Goal: Information Seeking & Learning: Learn about a topic

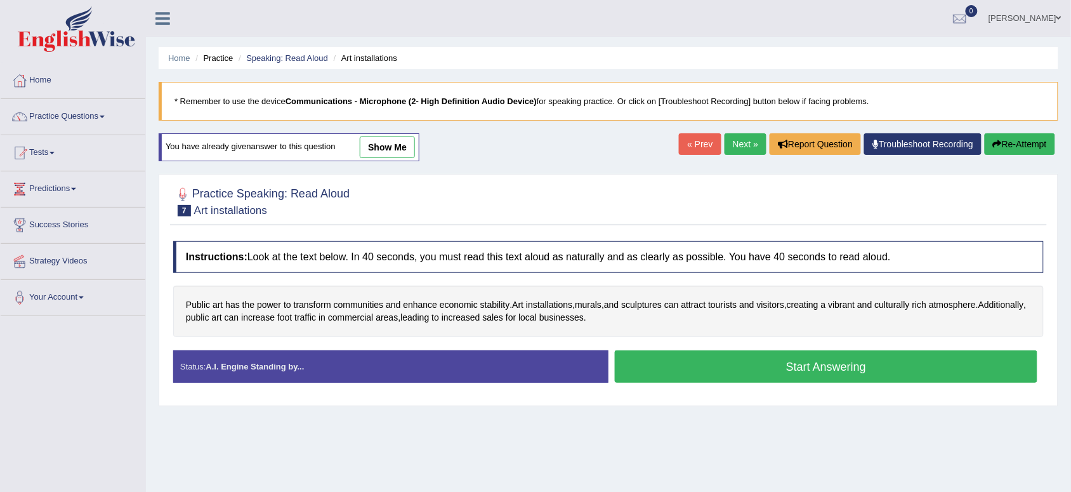
click at [746, 369] on button "Start Answering" at bounding box center [826, 366] width 422 height 32
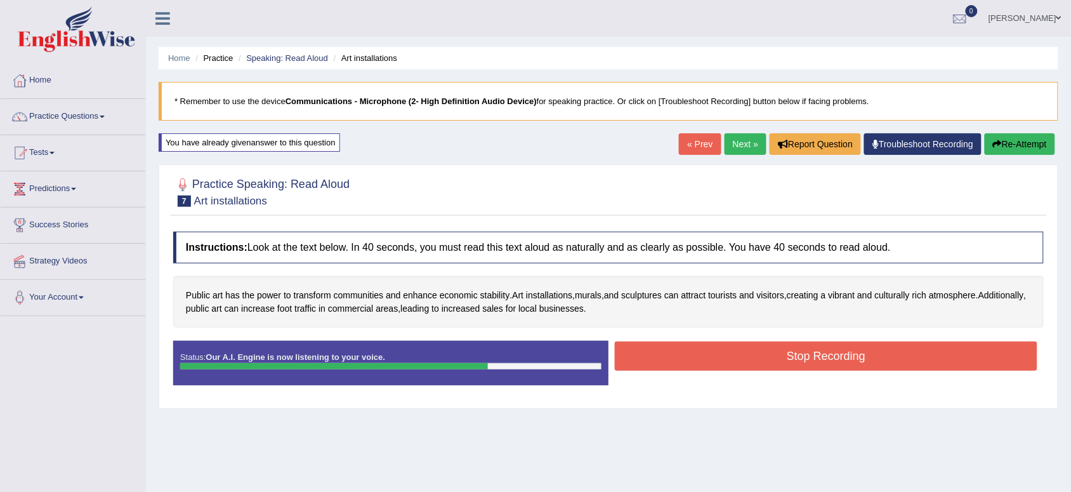
click at [746, 363] on button "Stop Recording" at bounding box center [826, 355] width 422 height 29
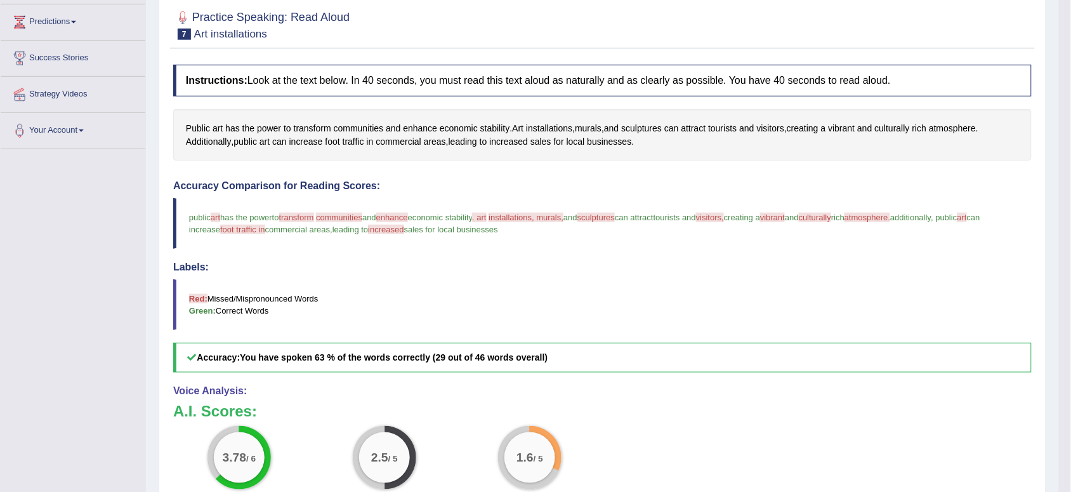
scroll to position [72, 0]
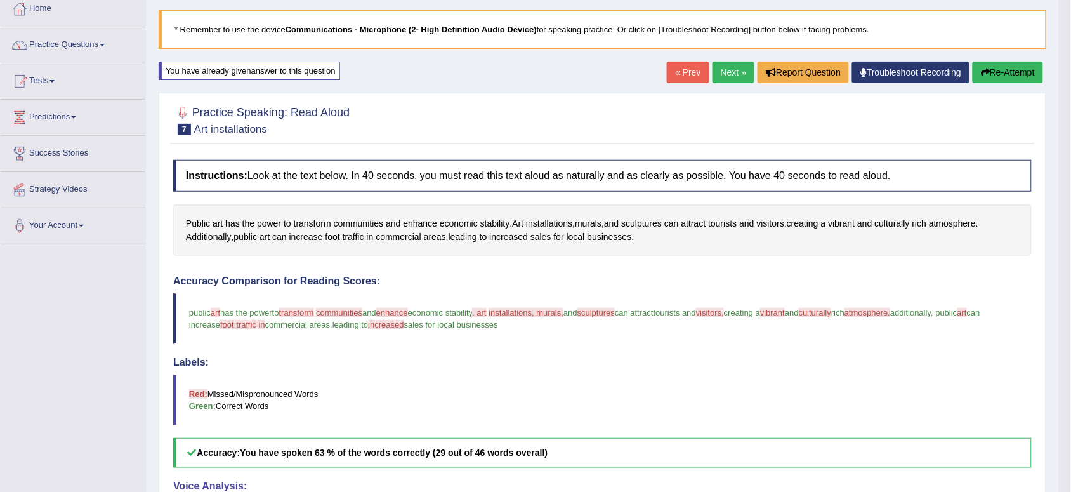
click at [1004, 67] on button "Re-Attempt" at bounding box center [1007, 73] width 70 height 22
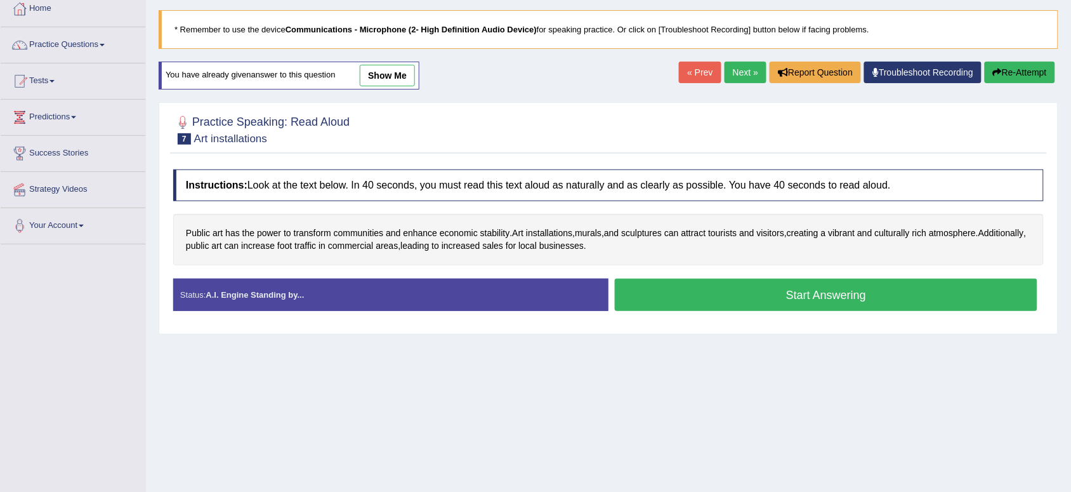
click at [801, 296] on button "Start Answering" at bounding box center [826, 294] width 422 height 32
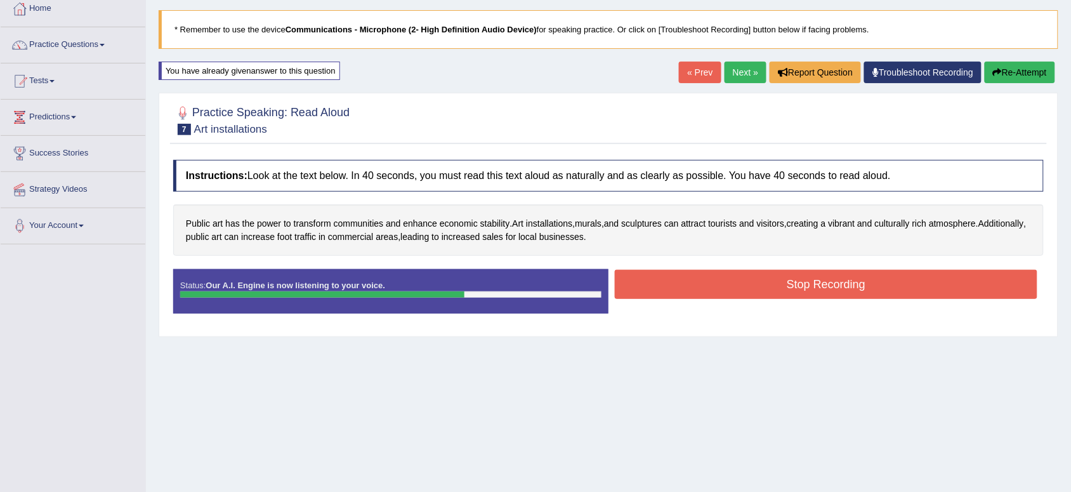
click at [801, 296] on button "Stop Recording" at bounding box center [826, 284] width 422 height 29
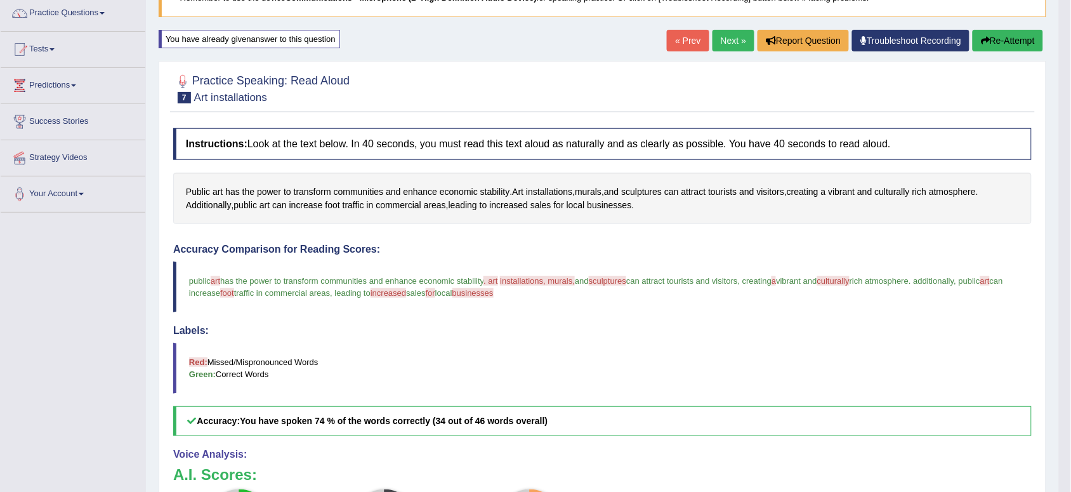
scroll to position [72, 0]
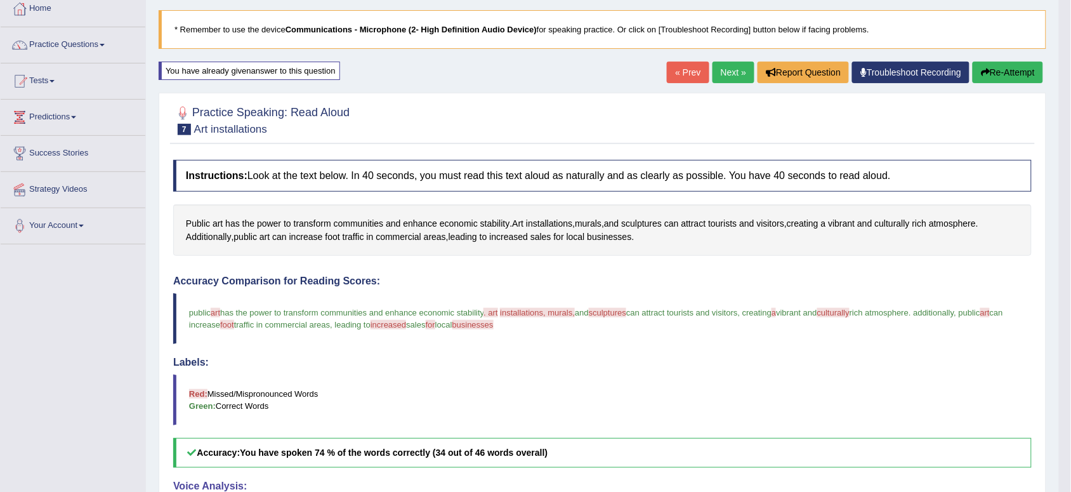
click at [1010, 57] on div "Home Practice Speaking: Read Aloud Art installations * Remember to use the devi…" at bounding box center [602, 330] width 913 height 804
click at [1007, 67] on button "Re-Attempt" at bounding box center [1007, 73] width 70 height 22
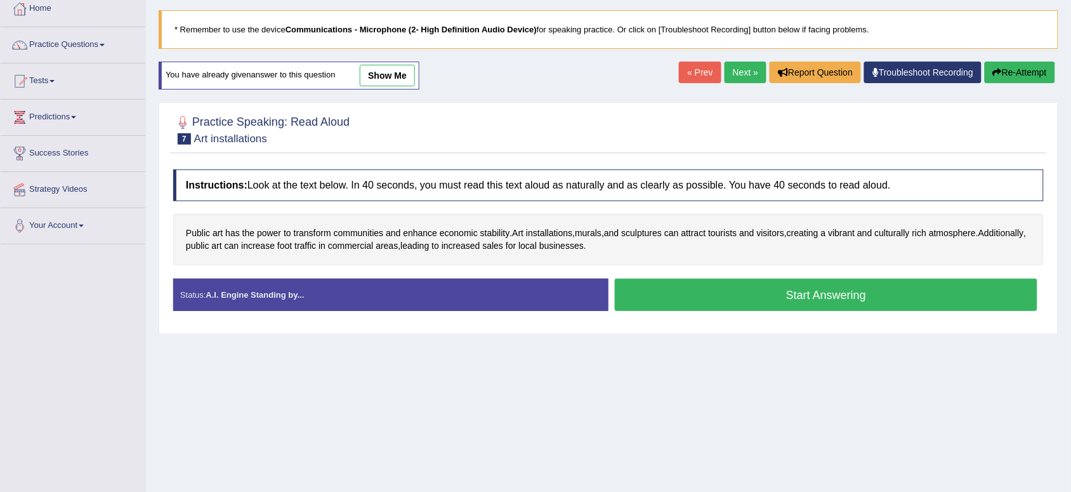
click at [922, 293] on button "Start Answering" at bounding box center [826, 294] width 422 height 32
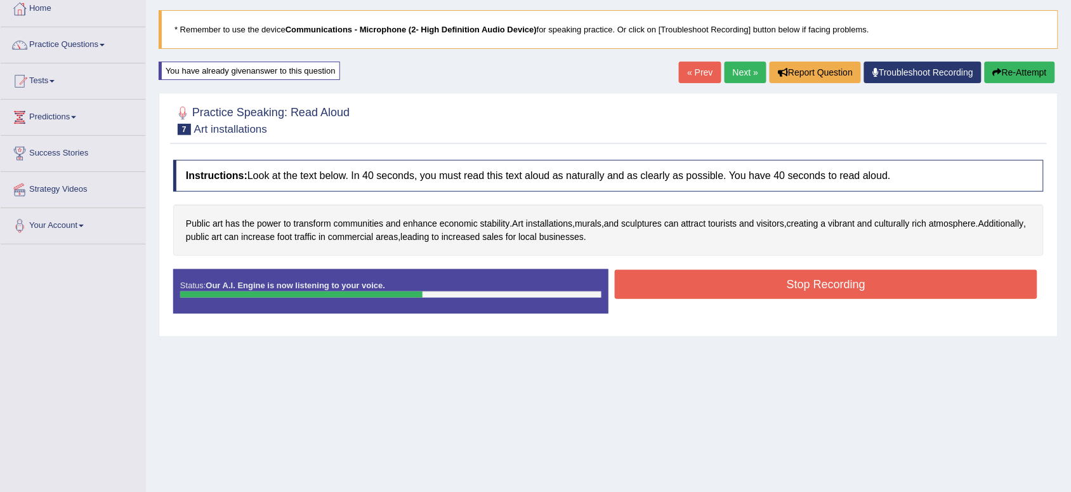
click at [922, 293] on button "Stop Recording" at bounding box center [826, 284] width 422 height 29
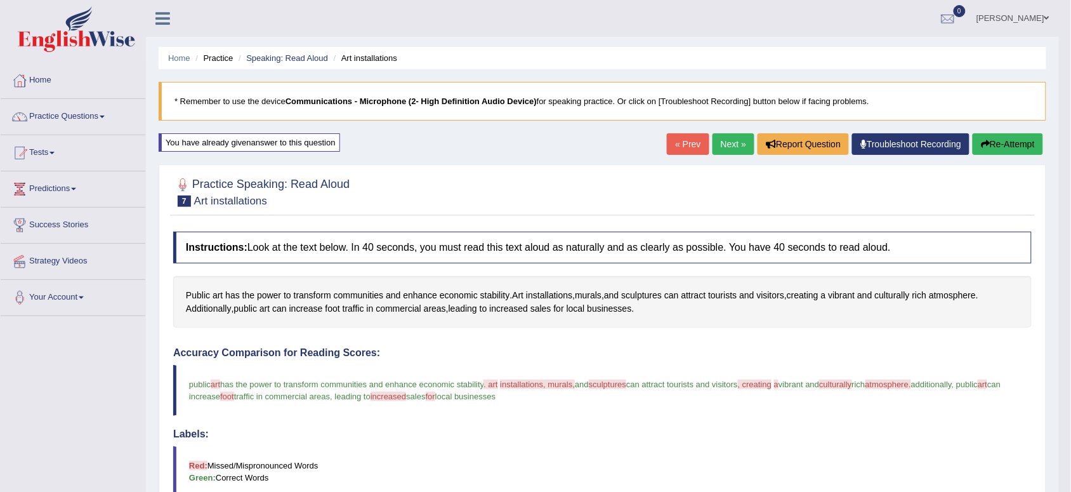
click at [988, 150] on button "Re-Attempt" at bounding box center [1007, 144] width 70 height 22
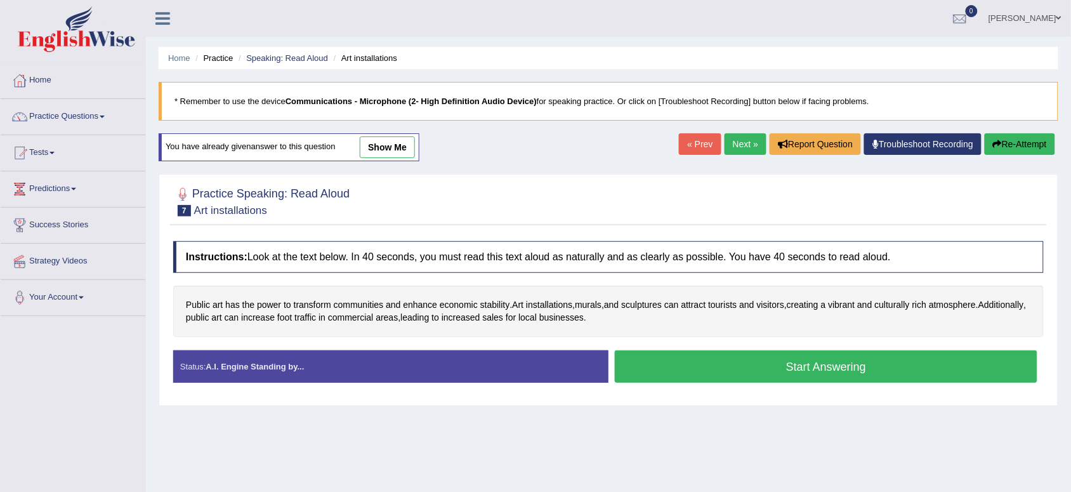
drag, startPoint x: 1014, startPoint y: 202, endPoint x: 1040, endPoint y: 91, distance: 114.2
click at [1040, 91] on div "Home Practice Speaking: Read Aloud Art installations * Remember to use the devi…" at bounding box center [608, 317] width 925 height 634
drag, startPoint x: 898, startPoint y: 283, endPoint x: 873, endPoint y: 311, distance: 37.8
click at [873, 311] on div "Instructions: Look at the text below. In 40 seconds, you must read this text al…" at bounding box center [608, 317] width 877 height 164
click at [844, 371] on button "Start Answering" at bounding box center [826, 366] width 422 height 32
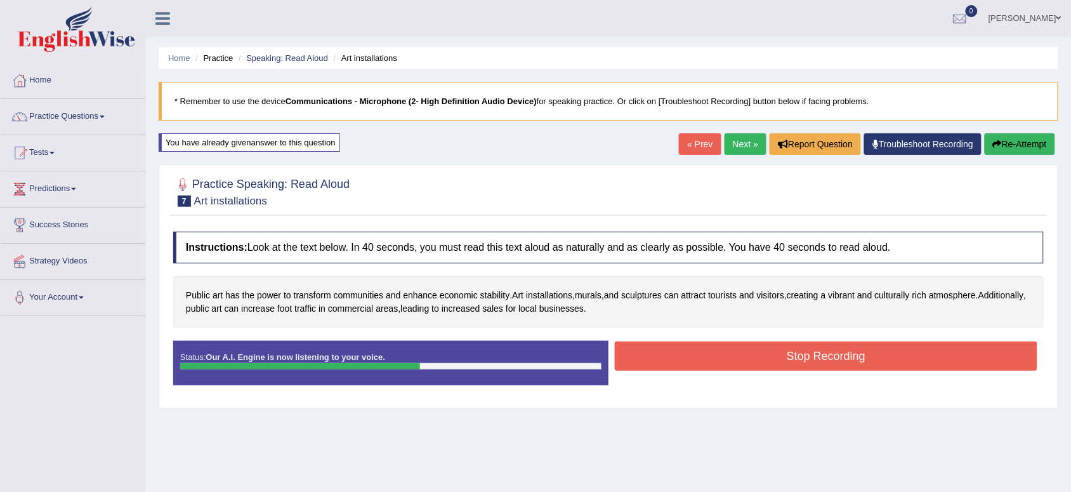
click at [844, 363] on button "Stop Recording" at bounding box center [826, 355] width 422 height 29
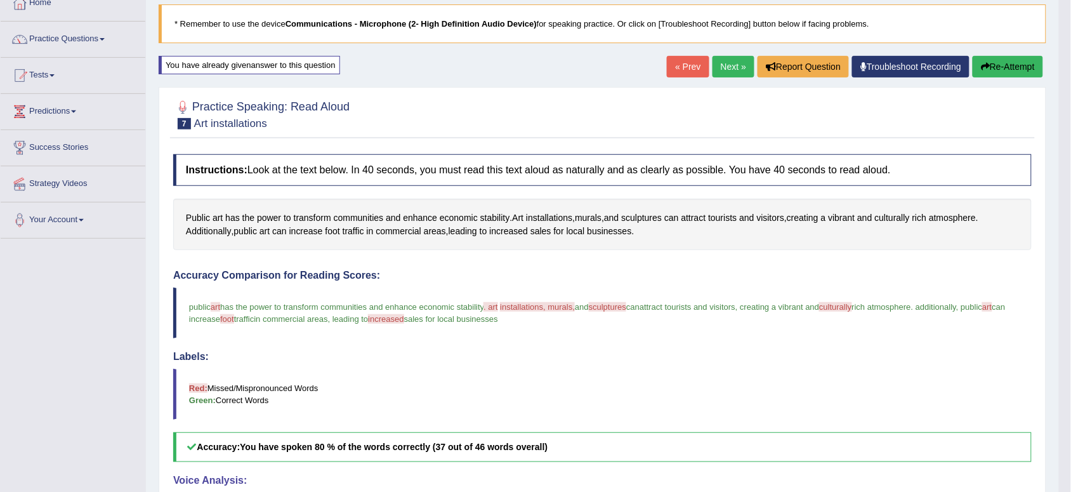
scroll to position [74, 0]
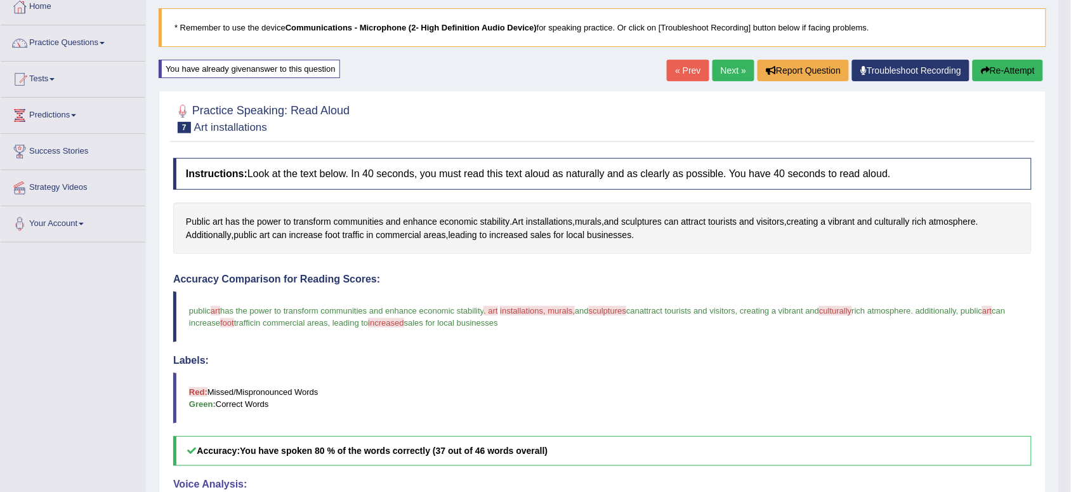
click at [715, 74] on link "Next »" at bounding box center [733, 71] width 42 height 22
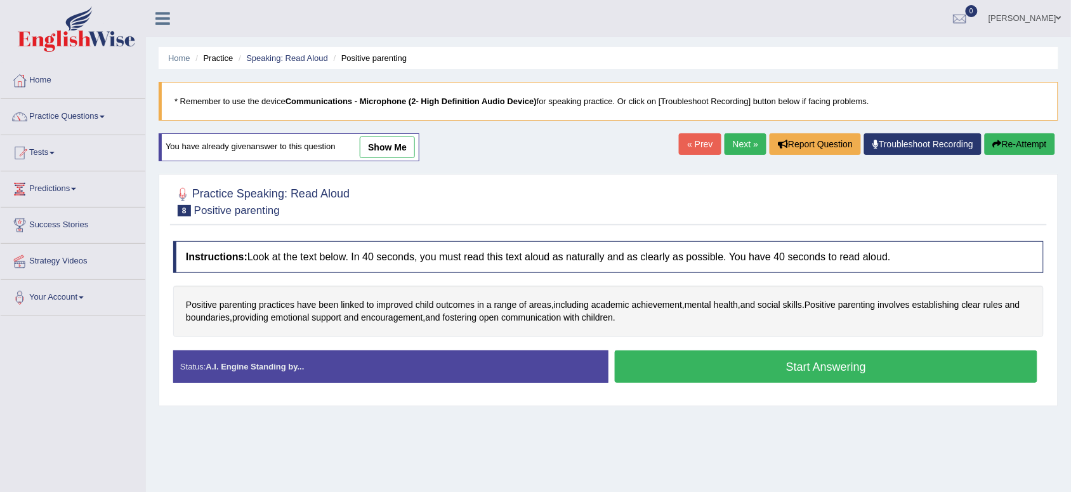
click at [825, 378] on button "Start Answering" at bounding box center [826, 366] width 422 height 32
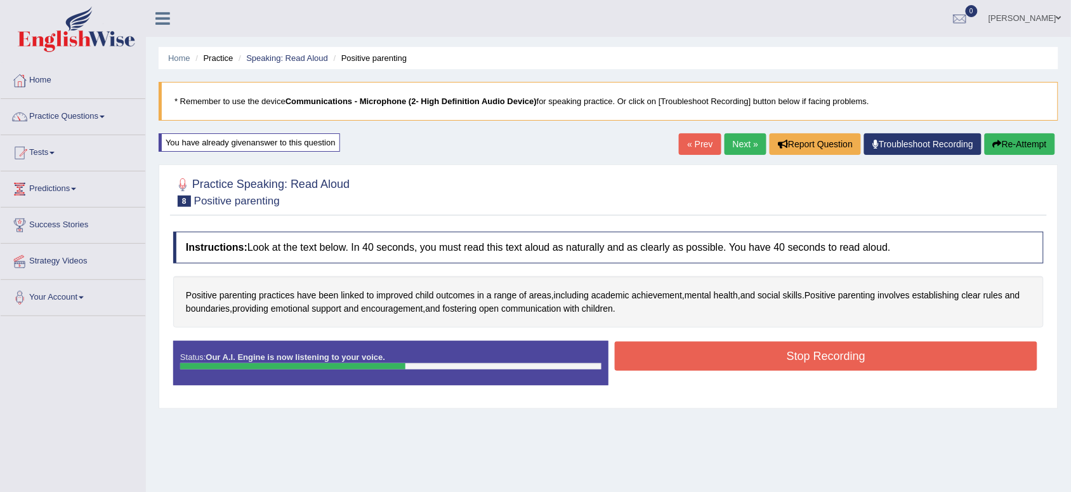
click at [829, 352] on button "Stop Recording" at bounding box center [826, 355] width 422 height 29
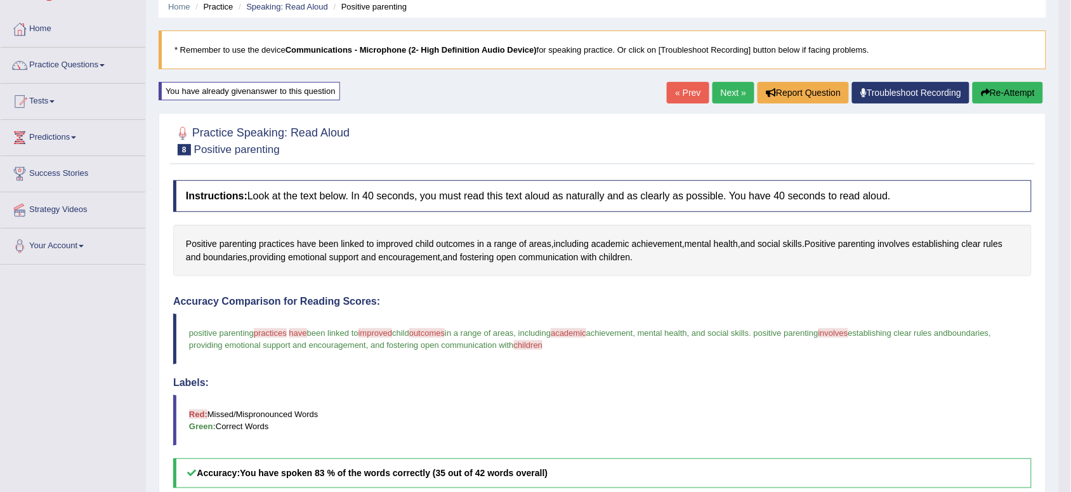
scroll to position [32, 0]
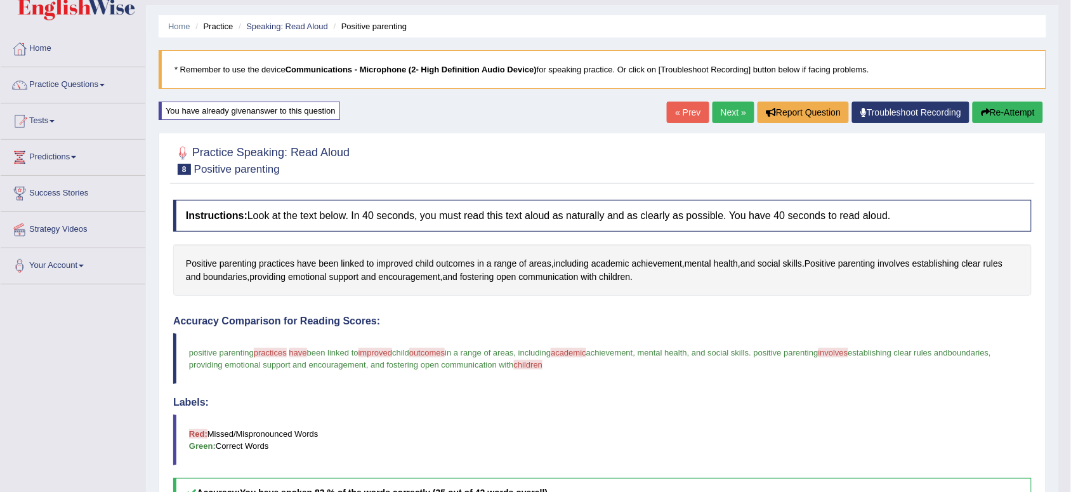
click at [1009, 110] on button "Re-Attempt" at bounding box center [1007, 112] width 70 height 22
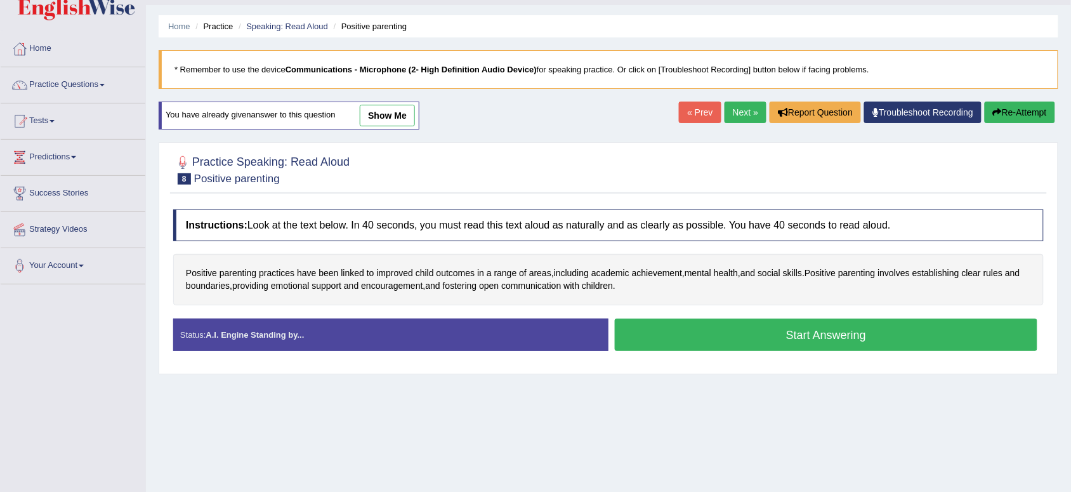
click at [674, 341] on button "Start Answering" at bounding box center [826, 334] width 422 height 32
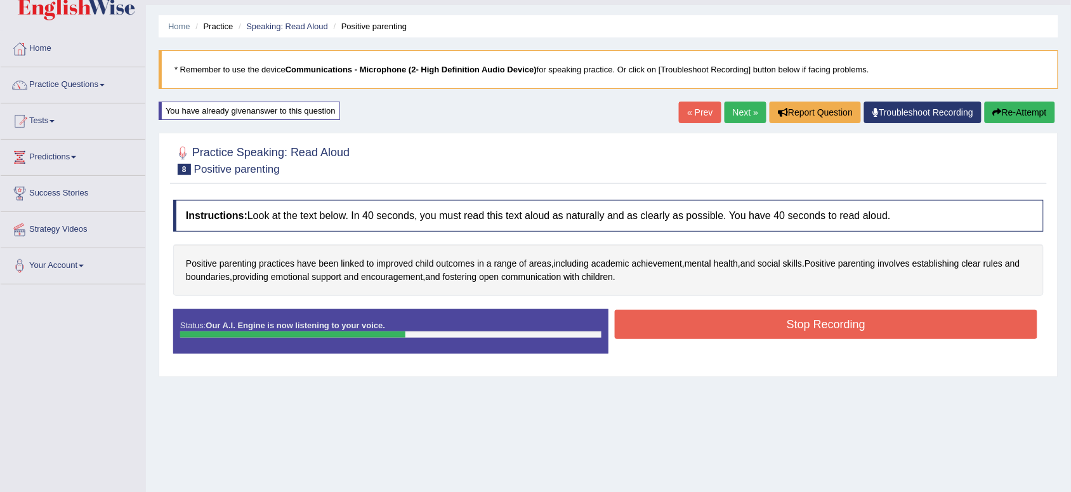
click at [680, 327] on button "Stop Recording" at bounding box center [826, 324] width 422 height 29
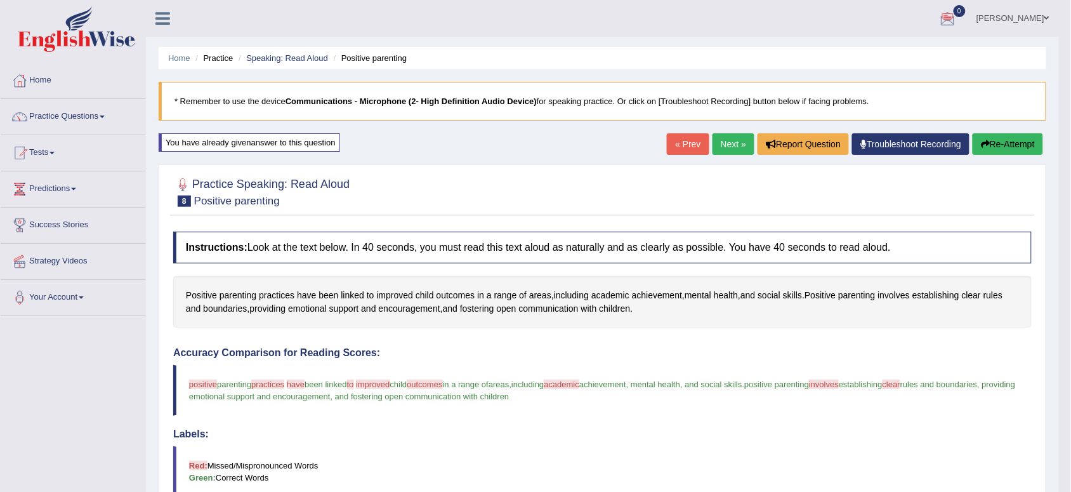
click at [729, 140] on link "Next »" at bounding box center [733, 144] width 42 height 22
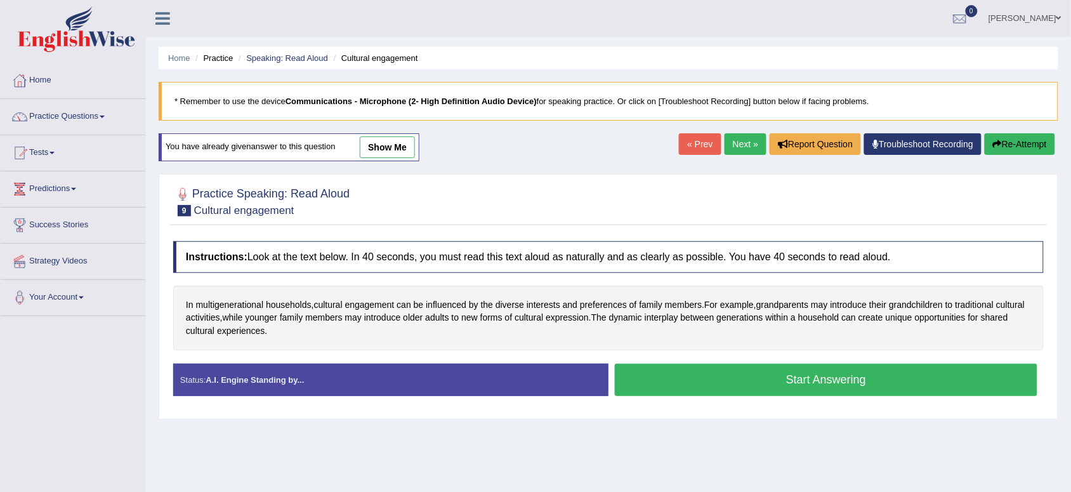
click at [790, 370] on button "Start Answering" at bounding box center [826, 379] width 422 height 32
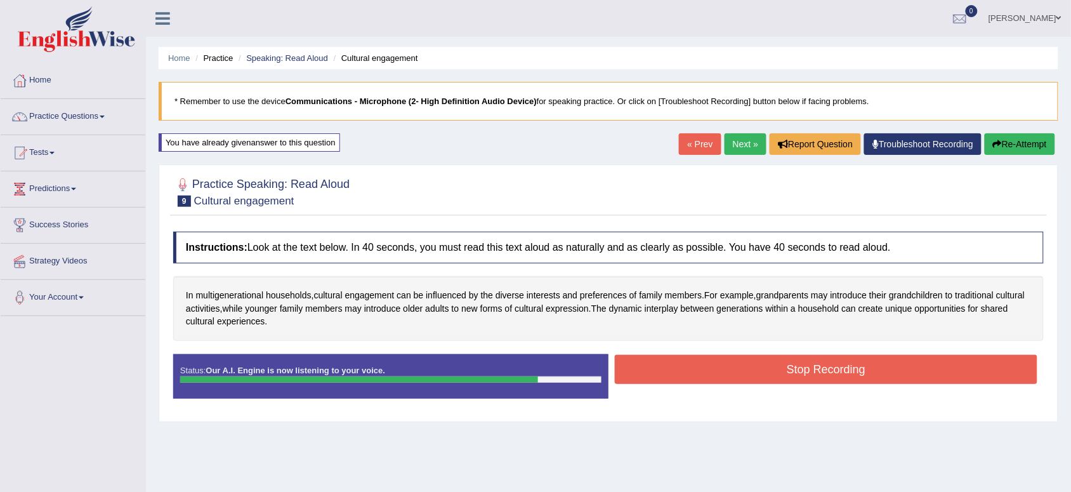
click at [790, 370] on button "Stop Recording" at bounding box center [826, 369] width 422 height 29
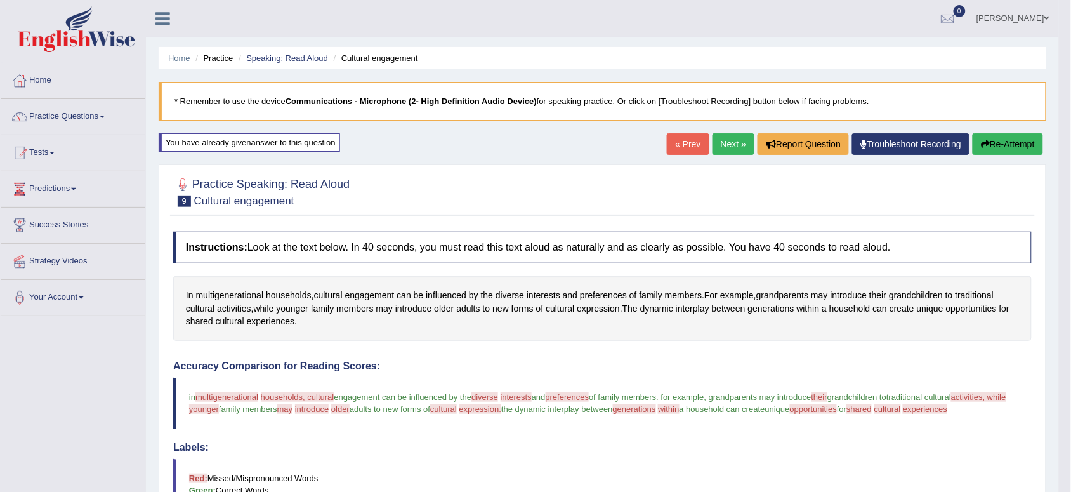
click at [1000, 150] on button "Re-Attempt" at bounding box center [1007, 144] width 70 height 22
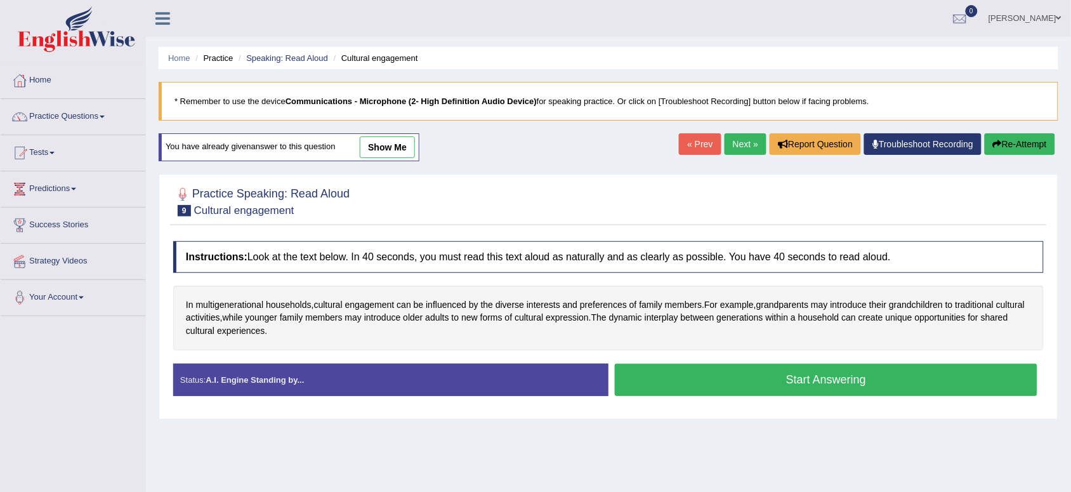
click at [746, 383] on button "Start Answering" at bounding box center [826, 379] width 422 height 32
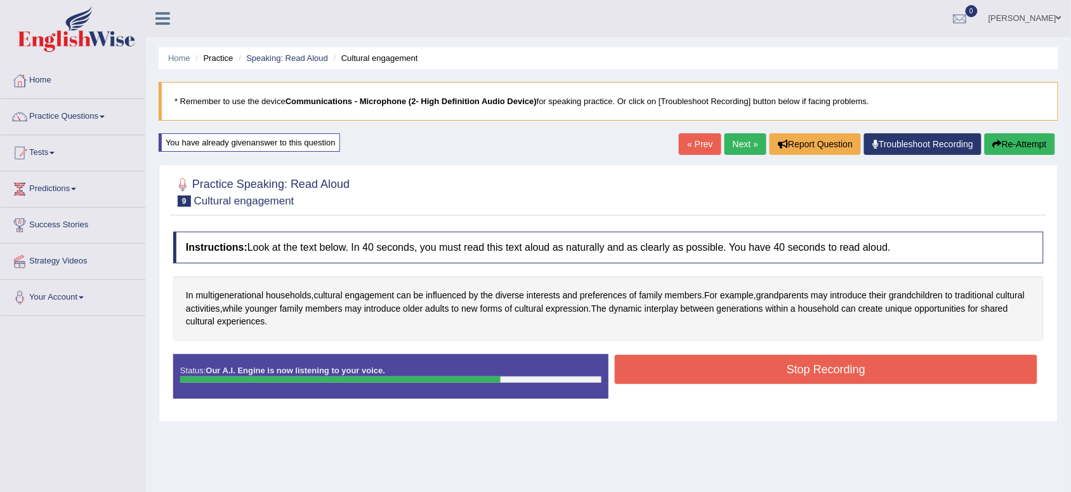
click at [746, 383] on button "Stop Recording" at bounding box center [826, 369] width 422 height 29
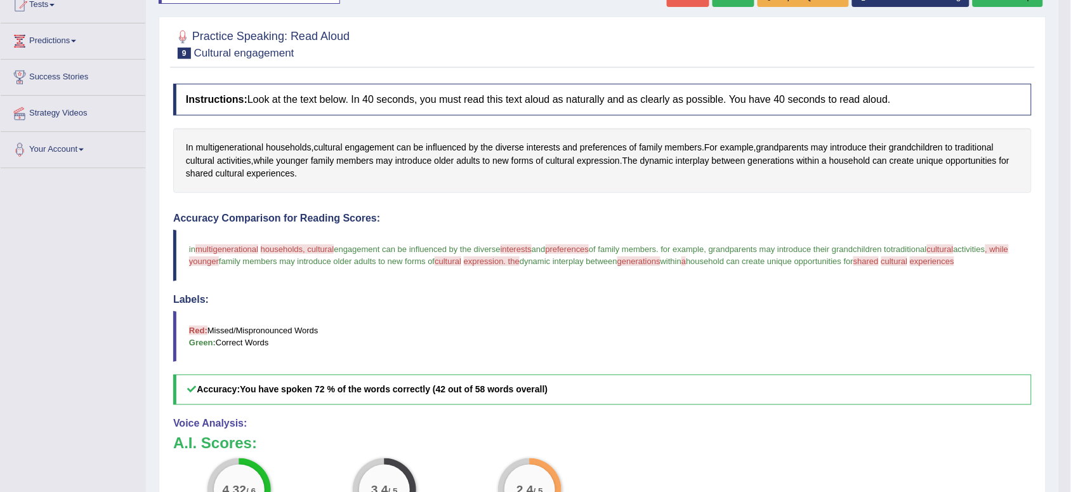
scroll to position [74, 0]
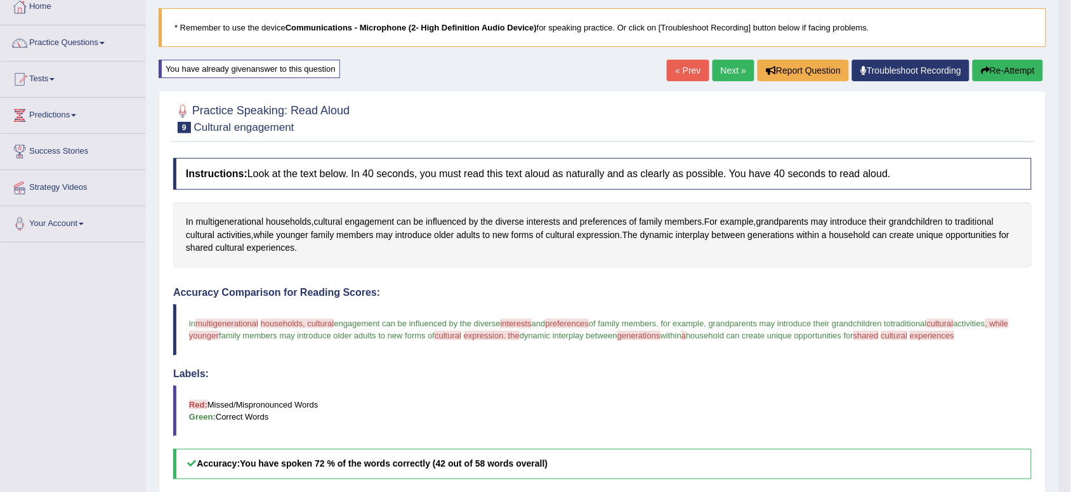
click at [726, 71] on link "Next »" at bounding box center [733, 71] width 42 height 22
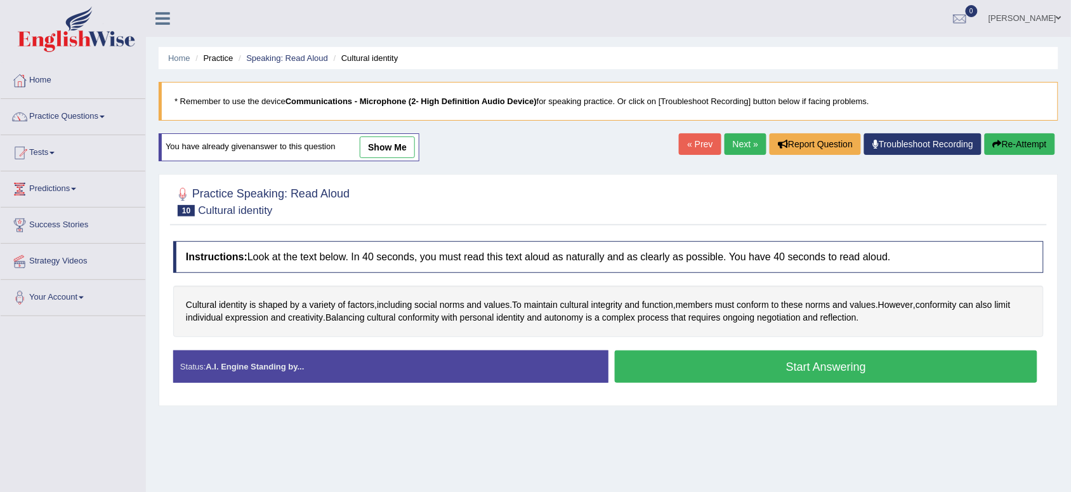
click at [700, 362] on button "Start Answering" at bounding box center [826, 366] width 422 height 32
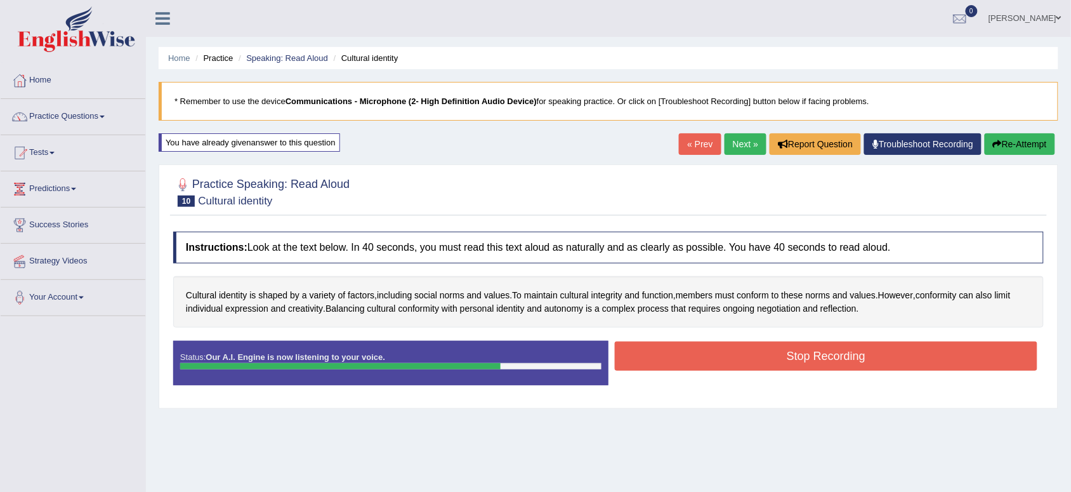
click at [700, 362] on button "Stop Recording" at bounding box center [826, 355] width 422 height 29
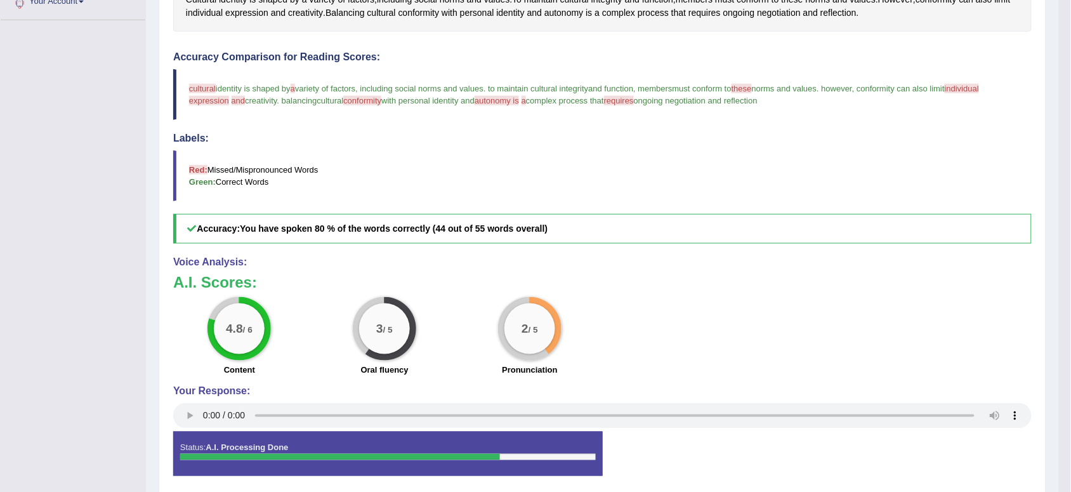
scroll to position [347, 0]
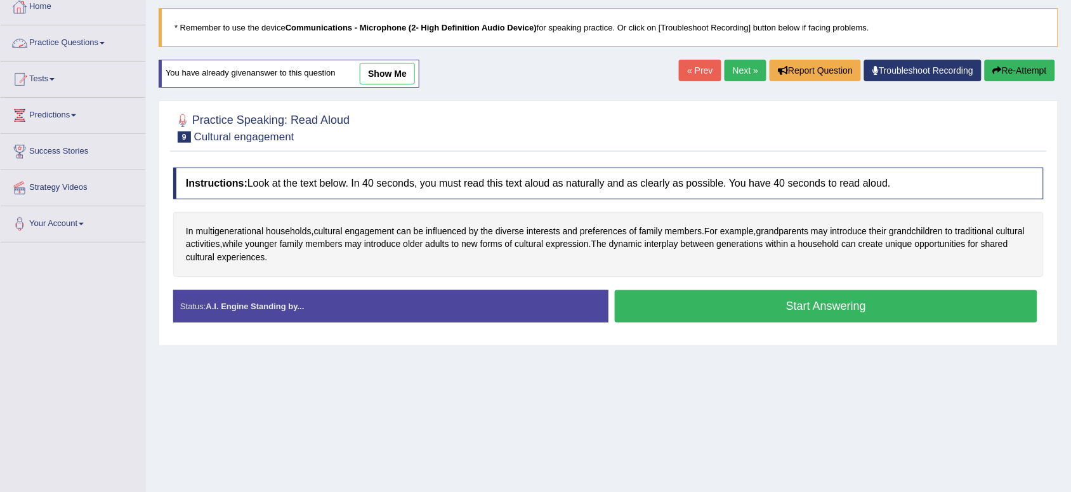
click at [86, 49] on link "Practice Questions" at bounding box center [73, 41] width 145 height 32
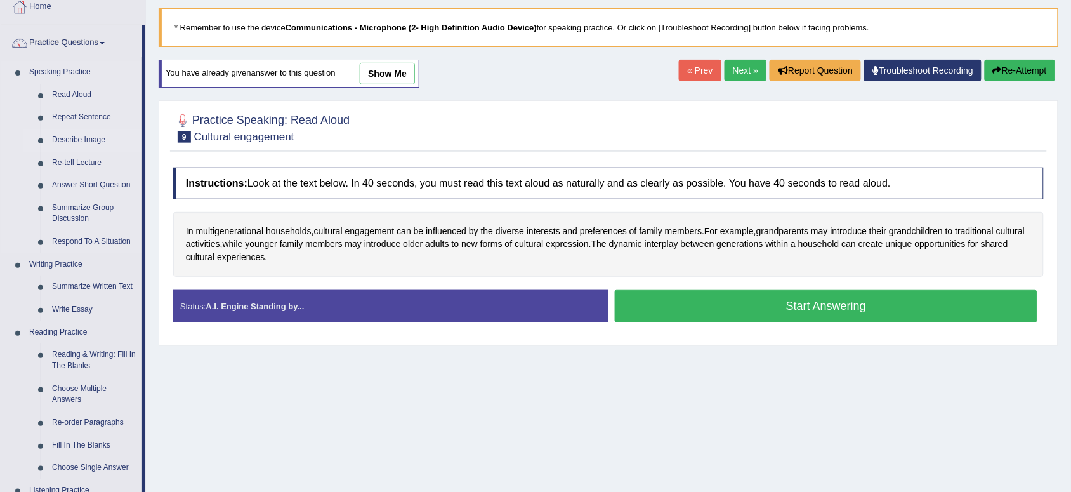
click at [116, 134] on link "Describe Image" at bounding box center [94, 140] width 96 height 23
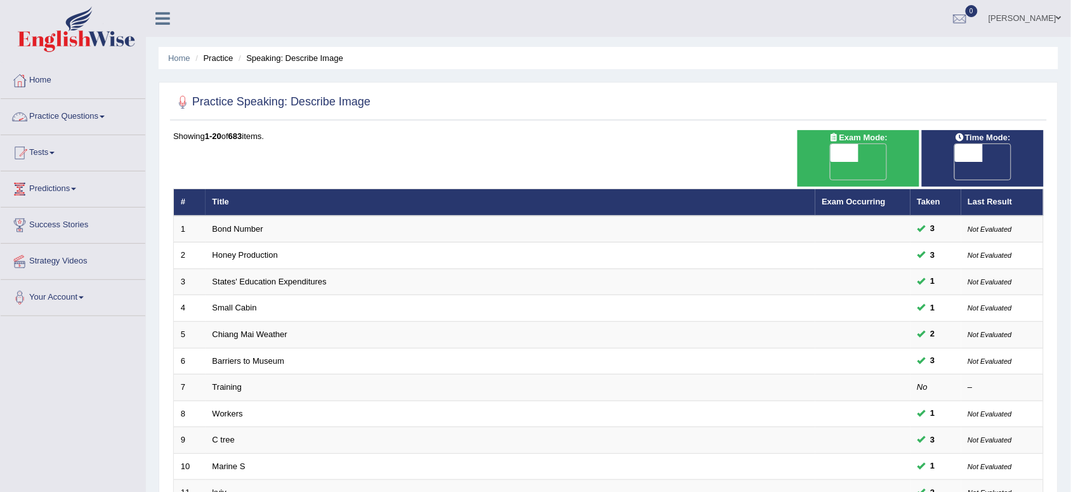
click at [62, 122] on link "Practice Questions" at bounding box center [73, 115] width 145 height 32
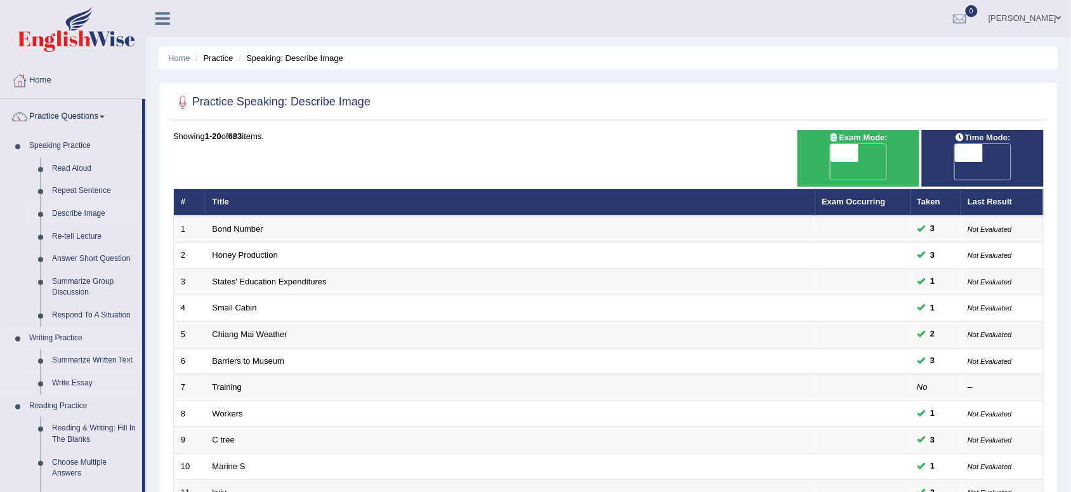
click at [119, 360] on link "Summarize Written Text" at bounding box center [94, 360] width 96 height 23
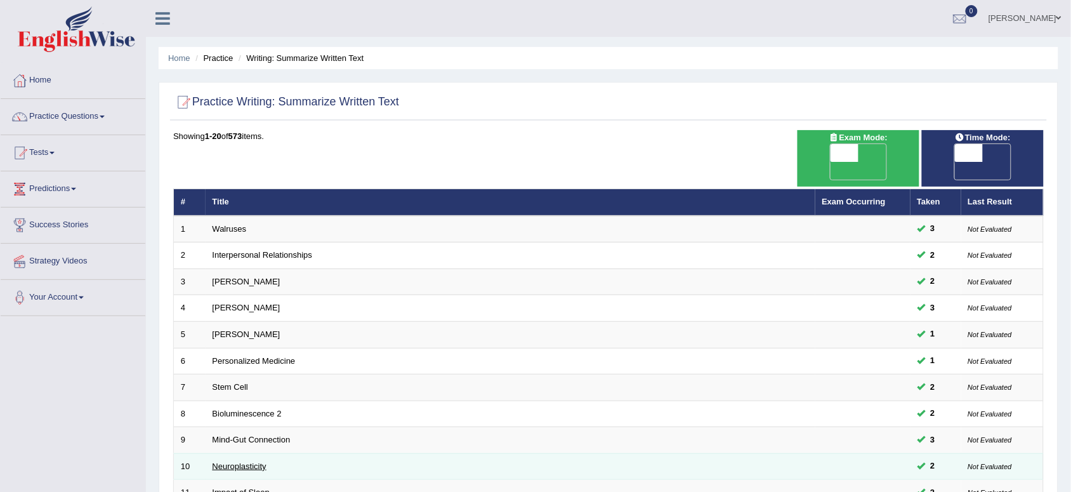
click at [252, 461] on link "Neuroplasticity" at bounding box center [240, 466] width 54 height 10
